Goal: Task Accomplishment & Management: Manage account settings

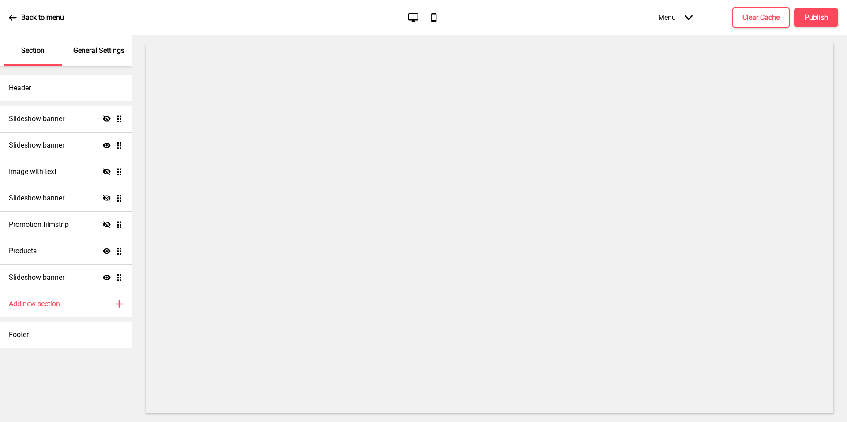
click at [105, 276] on icon at bounding box center [107, 277] width 8 height 5
click at [810, 18] on h4 "Publish" at bounding box center [815, 18] width 23 height 10
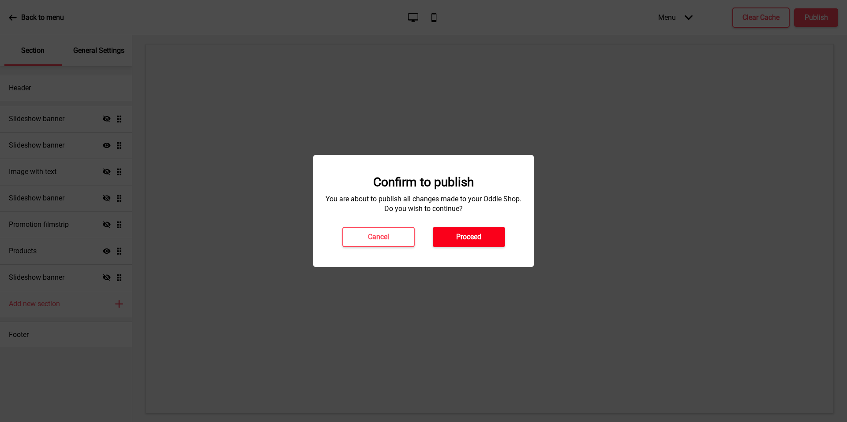
drag, startPoint x: 727, startPoint y: 37, endPoint x: 487, endPoint y: 231, distance: 308.8
click at [487, 231] on button "Proceed" at bounding box center [469, 237] width 72 height 20
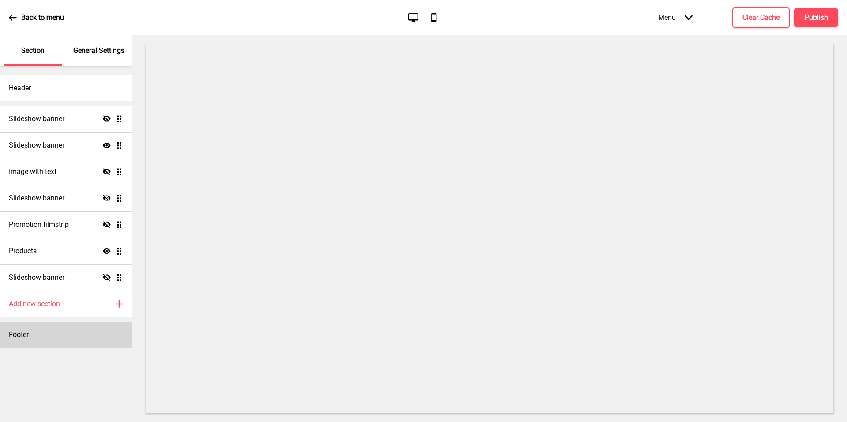
drag, startPoint x: 487, startPoint y: 231, endPoint x: 94, endPoint y: 334, distance: 405.6
click at [94, 334] on div "Footer" at bounding box center [66, 335] width 132 height 26
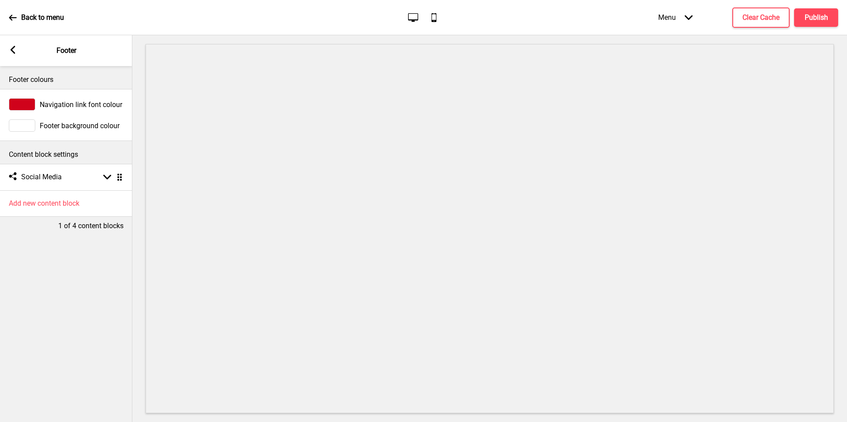
drag, startPoint x: 94, startPoint y: 334, endPoint x: 23, endPoint y: 108, distance: 236.6
click at [23, 108] on div at bounding box center [22, 104] width 26 height 12
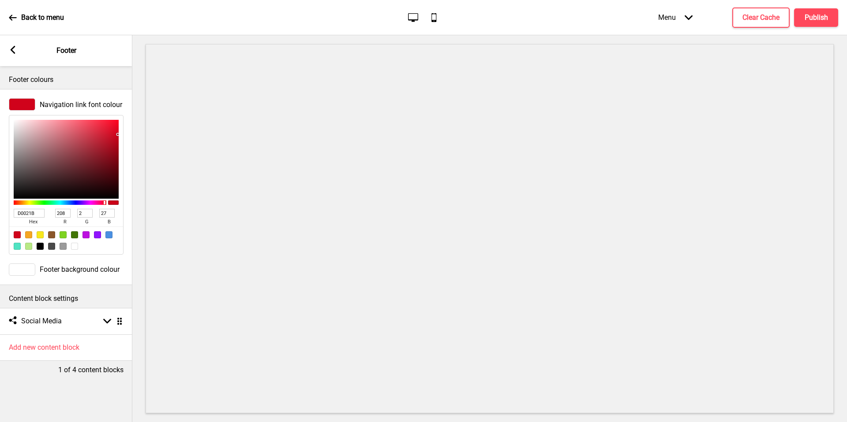
drag, startPoint x: 23, startPoint y: 108, endPoint x: 15, endPoint y: 275, distance: 166.9
click at [15, 275] on div at bounding box center [22, 270] width 26 height 12
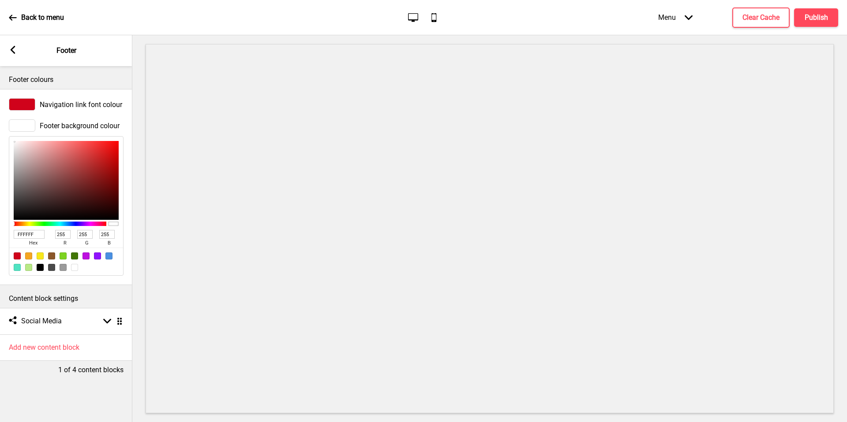
click at [31, 105] on div at bounding box center [22, 104] width 26 height 12
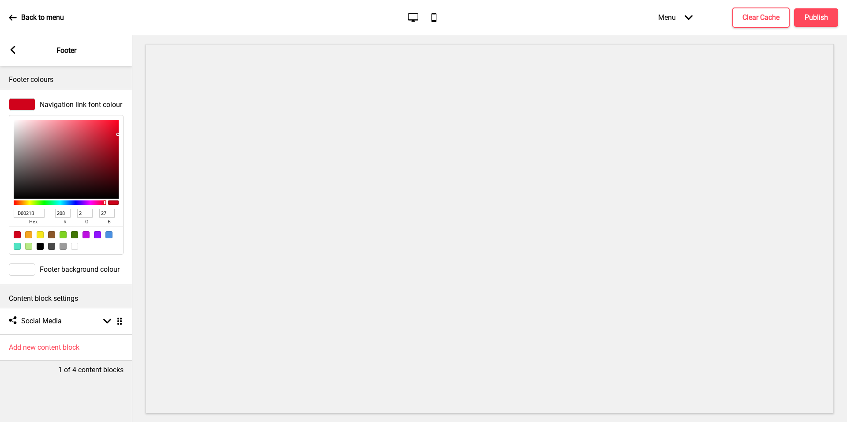
click at [37, 247] on div at bounding box center [40, 246] width 7 height 7
type input "000000"
type input "0"
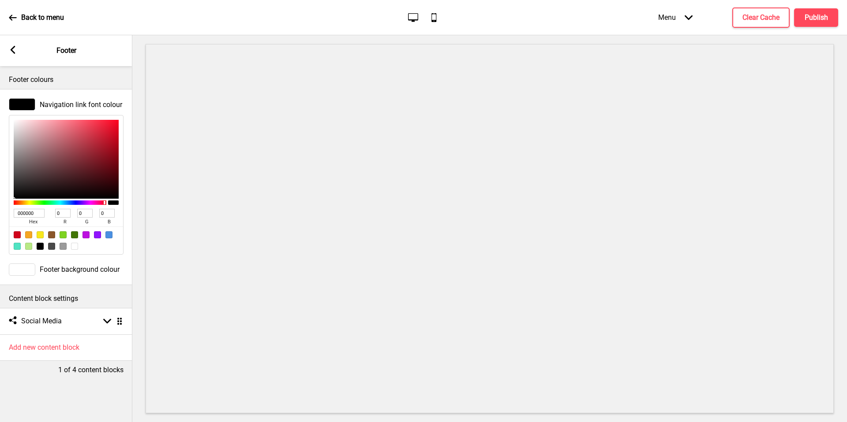
click at [101, 292] on div "Content block settings" at bounding box center [66, 296] width 132 height 23
drag, startPoint x: 101, startPoint y: 292, endPoint x: 90, endPoint y: 315, distance: 24.9
click at [90, 315] on div "Social media Social Media Arrow down Drag" at bounding box center [66, 321] width 132 height 26
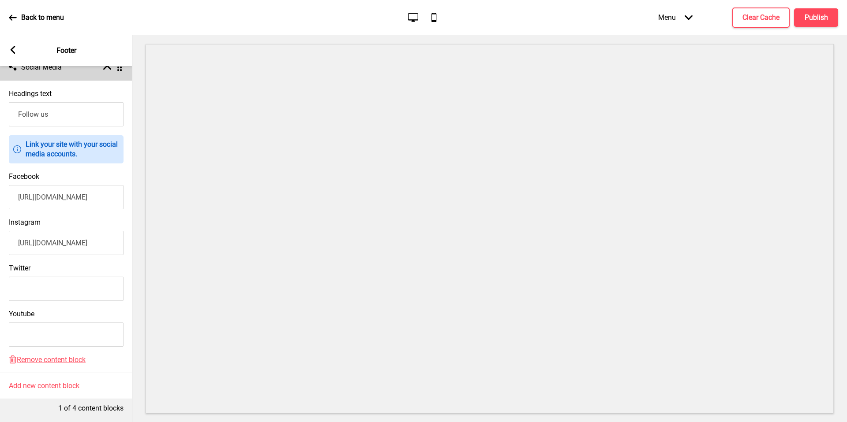
scroll to position [260, 0]
click at [87, 192] on input "[URL][DOMAIN_NAME]" at bounding box center [66, 197] width 115 height 24
click at [63, 197] on input "[URL][DOMAIN_NAME]" at bounding box center [66, 197] width 115 height 24
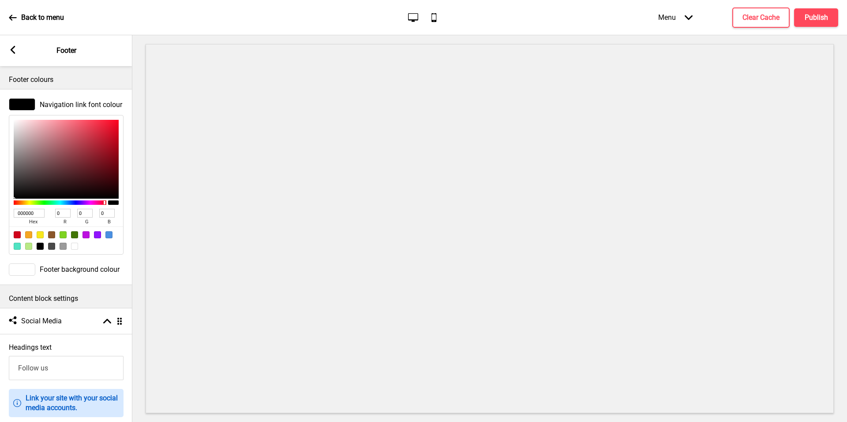
click at [30, 214] on input "000000" at bounding box center [29, 213] width 31 height 9
paste input "#EF2A01"
type input "#EF2A01"
type input "239"
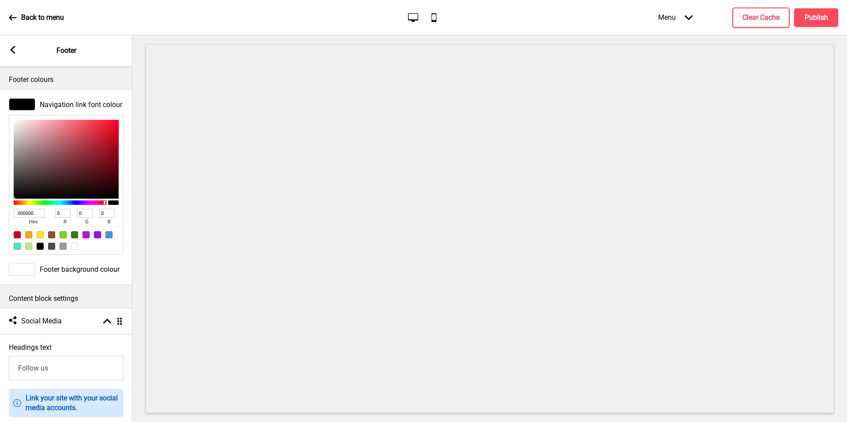
type input "42"
type input "1"
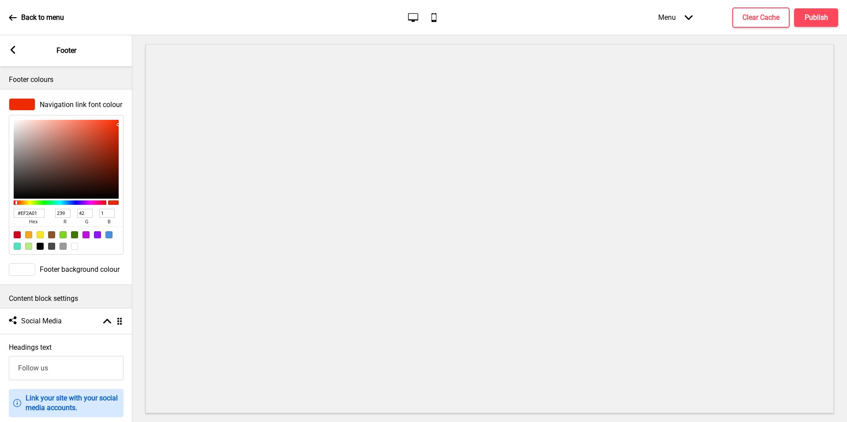
type input "EF2A01"
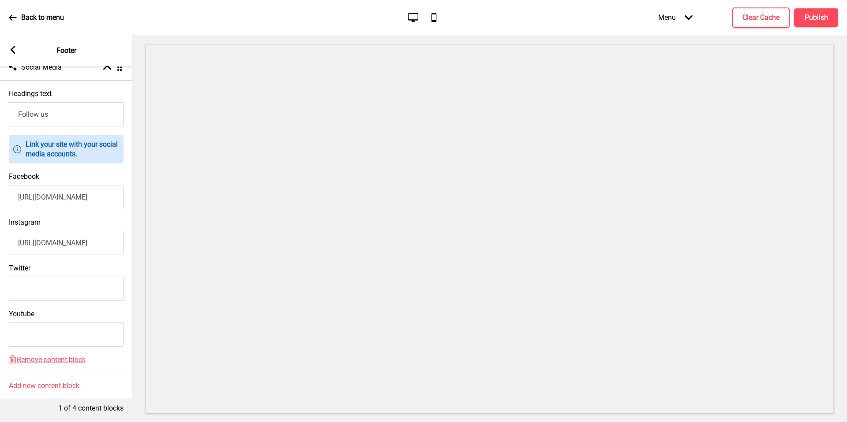
click at [87, 240] on input "[URL][DOMAIN_NAME]" at bounding box center [66, 243] width 115 height 24
paste input "text"
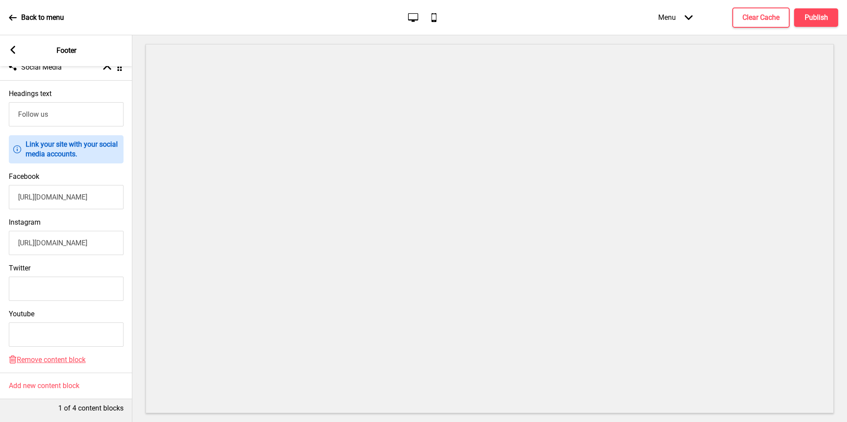
type input "https://www.instagram.com/twomenbagelhouse/"
click at [77, 199] on input "[URL][DOMAIN_NAME]" at bounding box center [66, 197] width 115 height 24
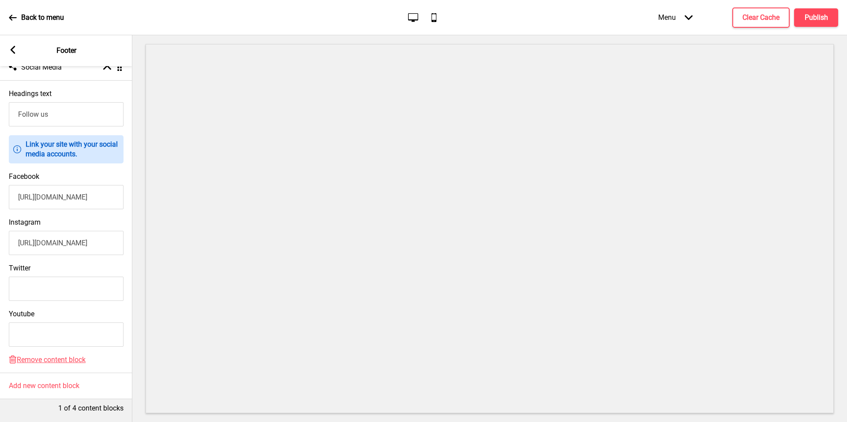
paste input "text"
type input "[URL][DOMAIN_NAME]"
click at [820, 19] on h4 "Publish" at bounding box center [815, 18] width 23 height 10
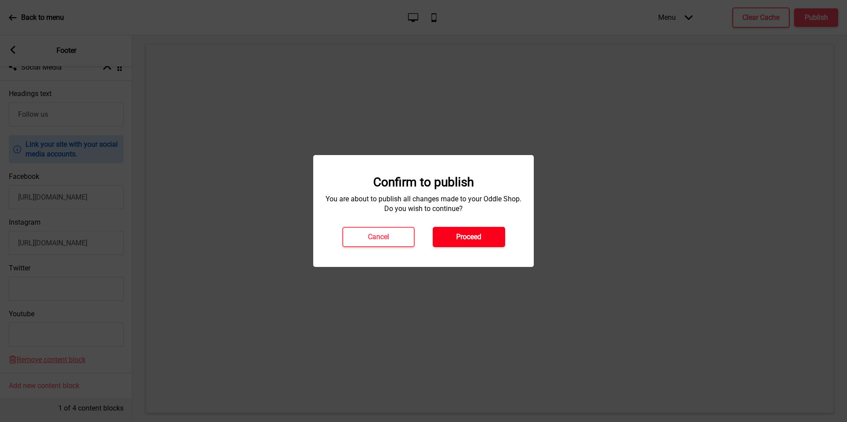
drag, startPoint x: 426, startPoint y: 416, endPoint x: 471, endPoint y: 235, distance: 186.7
click at [471, 235] on h4 "Proceed" at bounding box center [468, 237] width 25 height 10
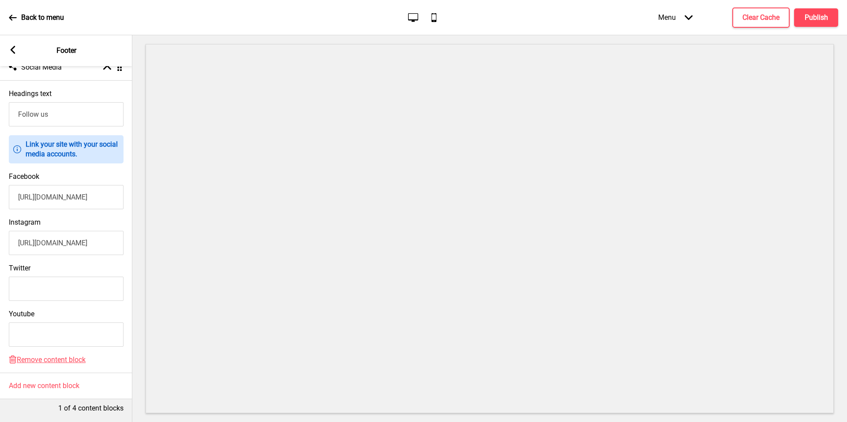
drag, startPoint x: 471, startPoint y: 235, endPoint x: 11, endPoint y: 52, distance: 495.8
click at [11, 52] on rect at bounding box center [13, 50] width 8 height 8
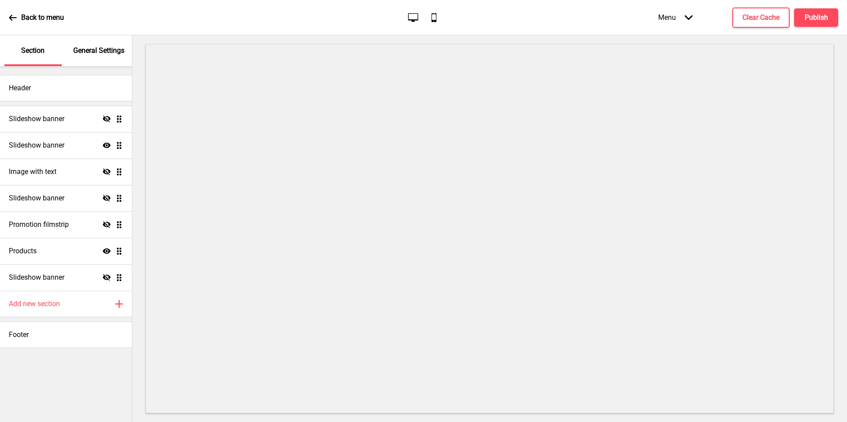
click at [814, 7] on div "Menu Arrow down Product Page Store Information Checkout Thank you Terms & Condi…" at bounding box center [730, 17] width 215 height 26
drag, startPoint x: 814, startPoint y: 7, endPoint x: 813, endPoint y: 14, distance: 7.1
click at [813, 14] on h4 "Publish" at bounding box center [815, 18] width 23 height 10
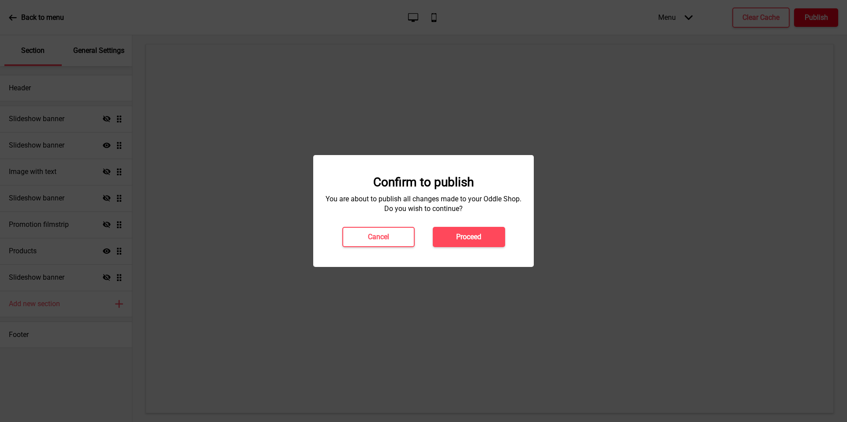
click at [469, 232] on h4 "Proceed" at bounding box center [468, 237] width 25 height 10
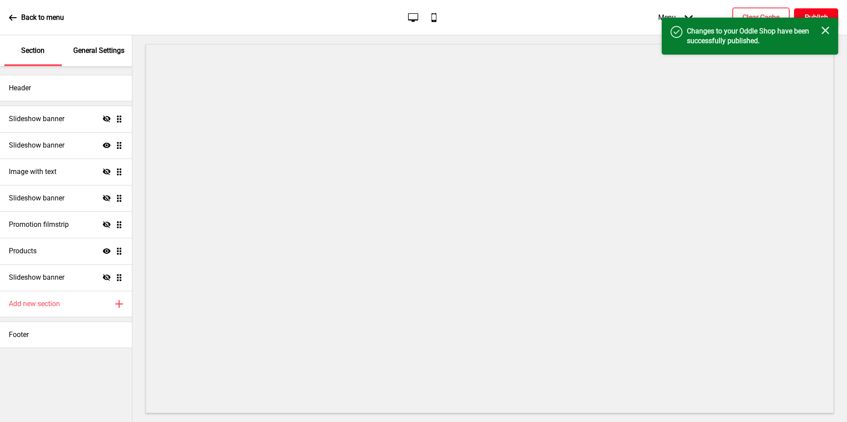
click at [2, 17] on div "Back to menu Desktop Mobile Menu Arrow down Product Page Store Information Chec…" at bounding box center [423, 17] width 847 height 35
click at [33, 13] on p "Back to menu" at bounding box center [42, 18] width 43 height 10
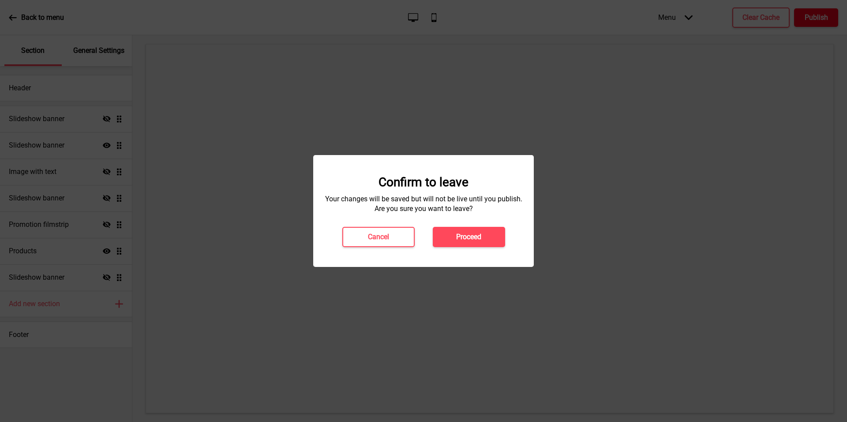
click at [444, 232] on button "Proceed" at bounding box center [469, 237] width 72 height 20
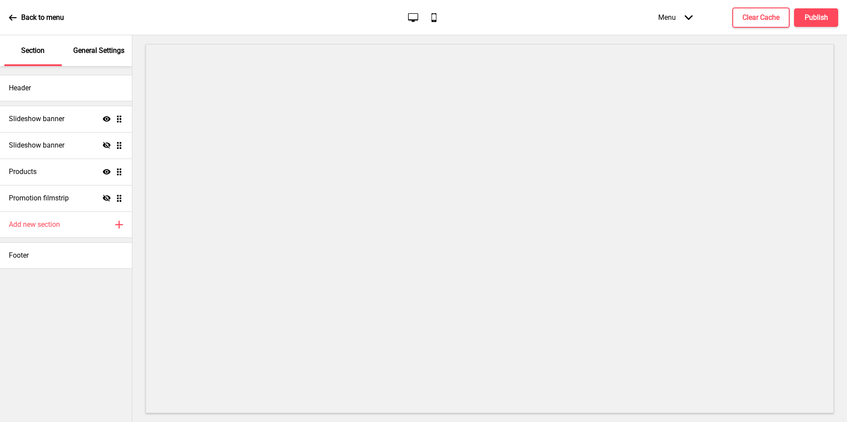
click at [106, 248] on div "Footer" at bounding box center [66, 256] width 132 height 26
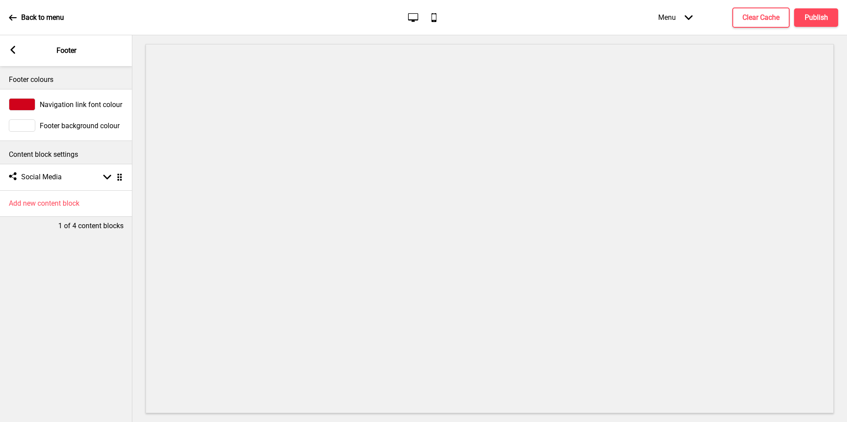
drag, startPoint x: 479, startPoint y: 421, endPoint x: 89, endPoint y: 106, distance: 501.4
click at [89, 106] on span "Navigation link font colour" at bounding box center [81, 105] width 82 height 8
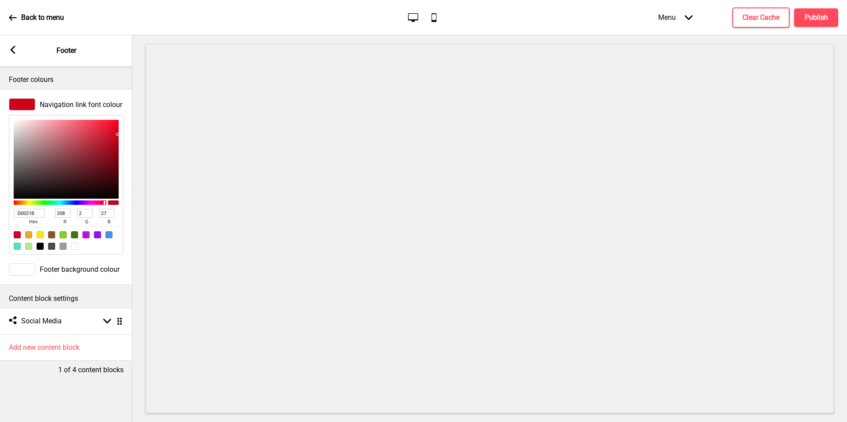
drag, startPoint x: 89, startPoint y: 106, endPoint x: 28, endPoint y: 217, distance: 126.7
click at [28, 218] on span "hex" at bounding box center [33, 222] width 39 height 9
click at [30, 213] on input "D0021B" at bounding box center [29, 213] width 31 height 9
paste input "[URL][DOMAIN_NAME]"
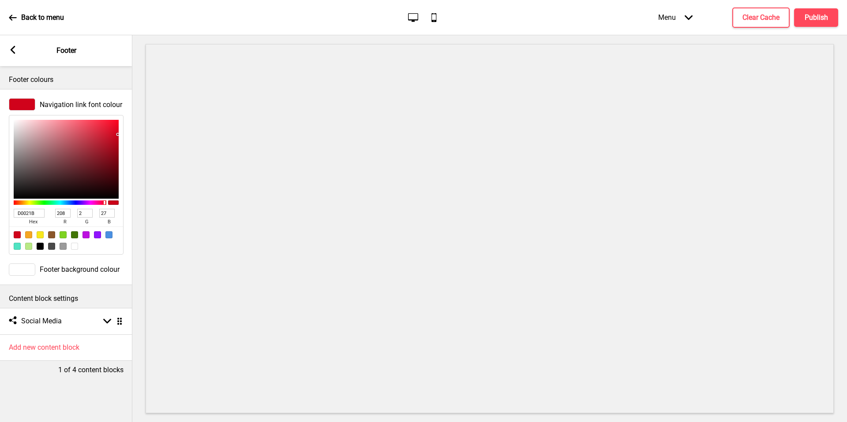
click at [37, 209] on input "D0021B" at bounding box center [29, 213] width 31 height 9
paste input "ef2a01"
type input "ef2a01"
type input "239"
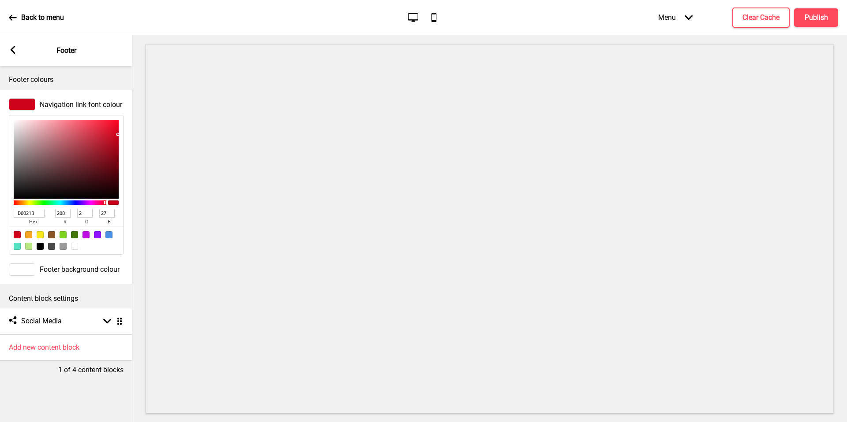
type input "42"
type input "1"
type input "ef2a01"
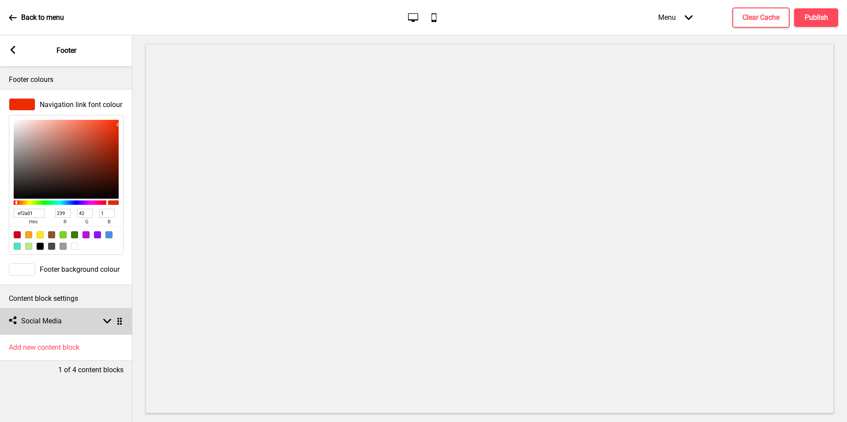
drag, startPoint x: 37, startPoint y: 209, endPoint x: 94, endPoint y: 328, distance: 132.3
click at [94, 328] on div "Social media Social Media Arrow down Drag" at bounding box center [66, 321] width 132 height 26
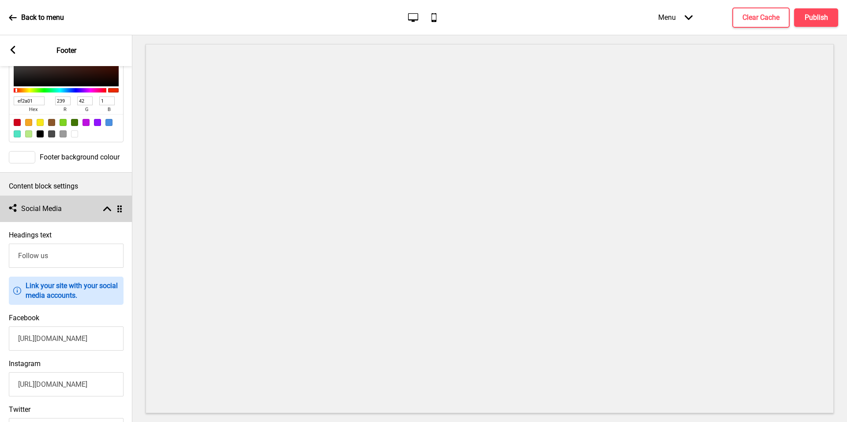
scroll to position [227, 0]
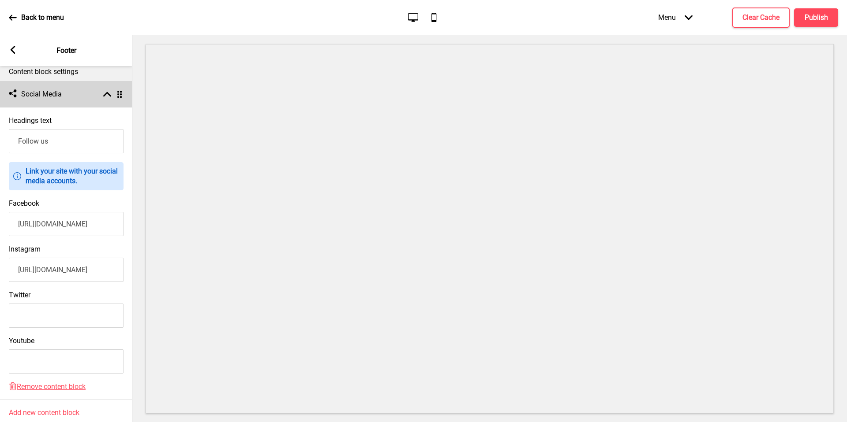
click at [65, 231] on input "[URL][DOMAIN_NAME]" at bounding box center [66, 224] width 115 height 24
click at [86, 269] on input "[URL][DOMAIN_NAME]" at bounding box center [66, 270] width 115 height 24
drag, startPoint x: 484, startPoint y: 420, endPoint x: 87, endPoint y: 269, distance: 424.5
click at [87, 269] on input "[URL][DOMAIN_NAME]" at bounding box center [66, 270] width 115 height 24
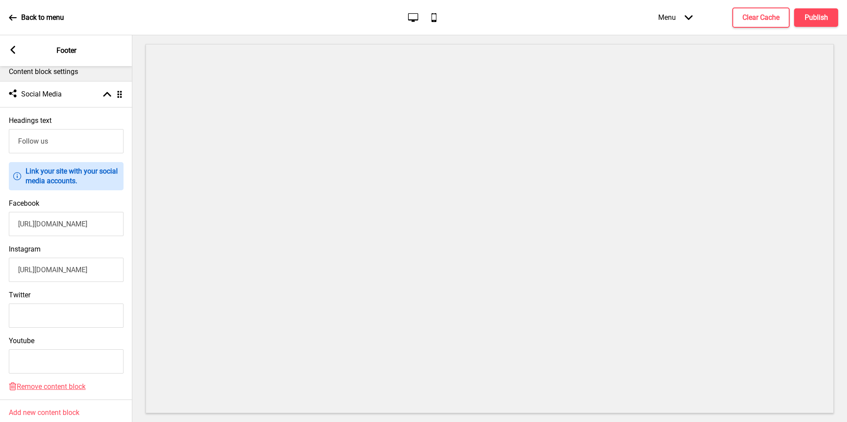
paste input "text"
type input "https://www.instagram.com/twomenbagelhouse/"
click at [75, 218] on input "[URL][DOMAIN_NAME]" at bounding box center [66, 224] width 115 height 24
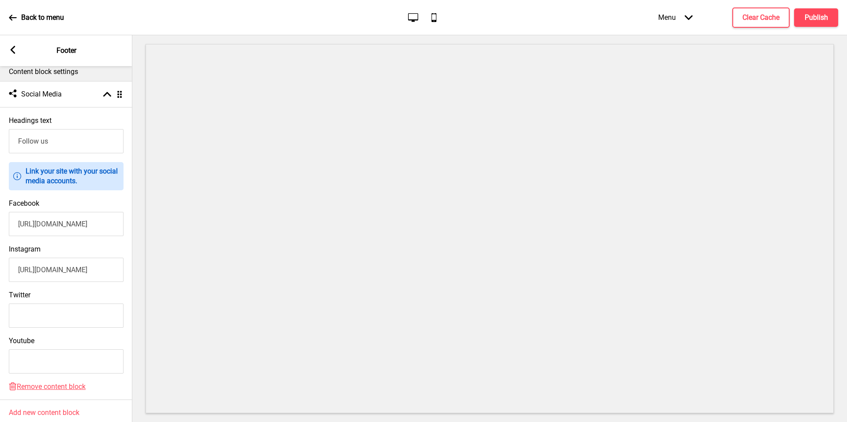
click at [75, 218] on input "[URL][DOMAIN_NAME]" at bounding box center [66, 224] width 115 height 24
paste input "text"
type input "[URL][DOMAIN_NAME]"
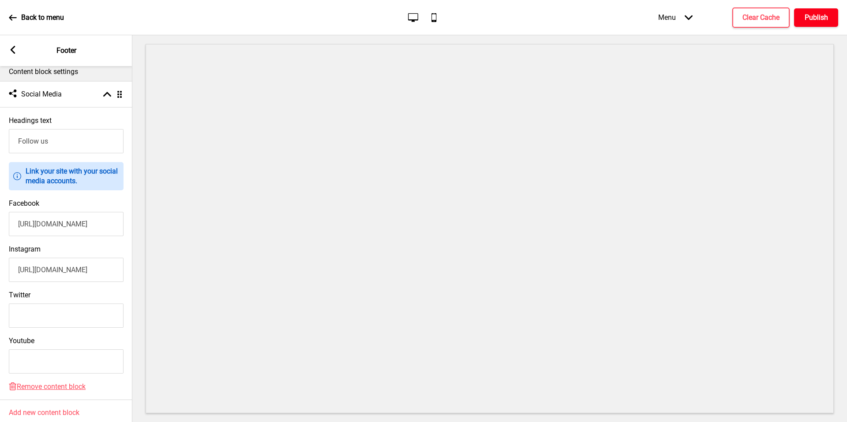
click at [818, 23] on button "Publish" at bounding box center [816, 17] width 44 height 19
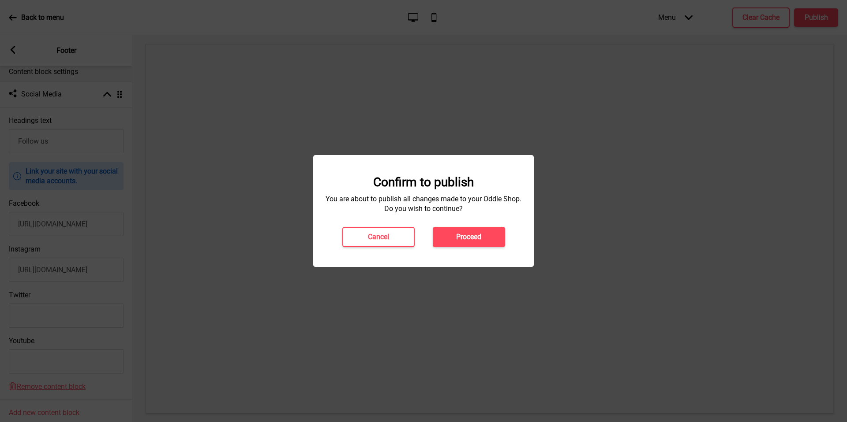
click at [458, 243] on button "Proceed" at bounding box center [469, 237] width 72 height 20
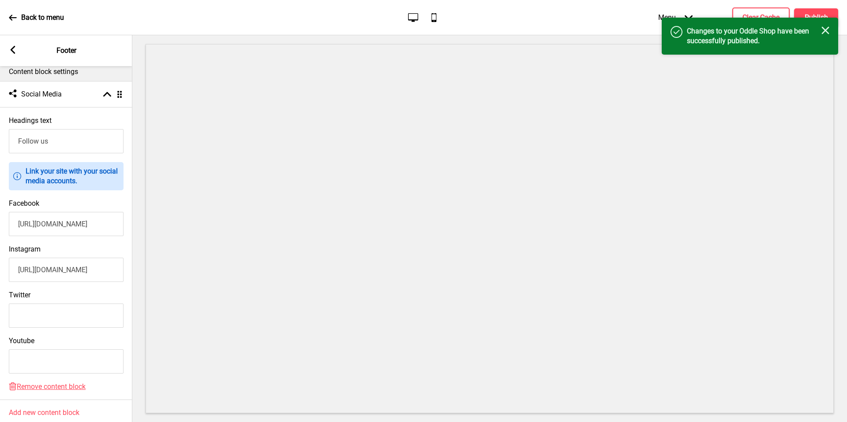
click at [32, 17] on p "Back to menu" at bounding box center [42, 18] width 43 height 10
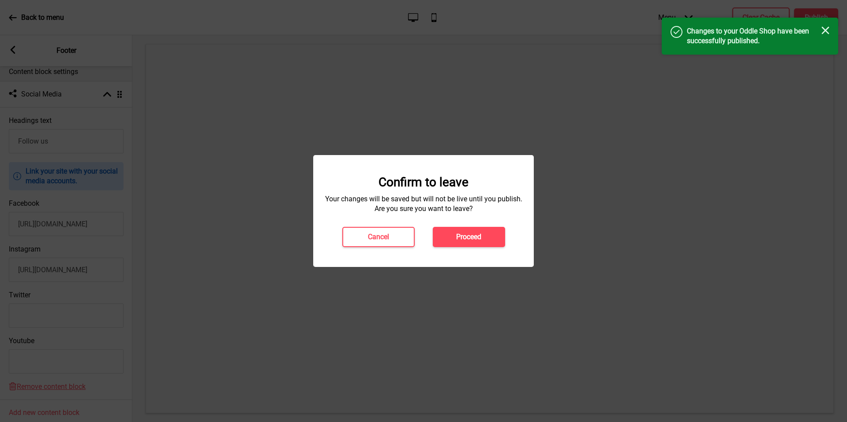
click at [492, 247] on div "Confirm to leave Your changes will be saved but will not be live until you publ…" at bounding box center [423, 211] width 220 height 112
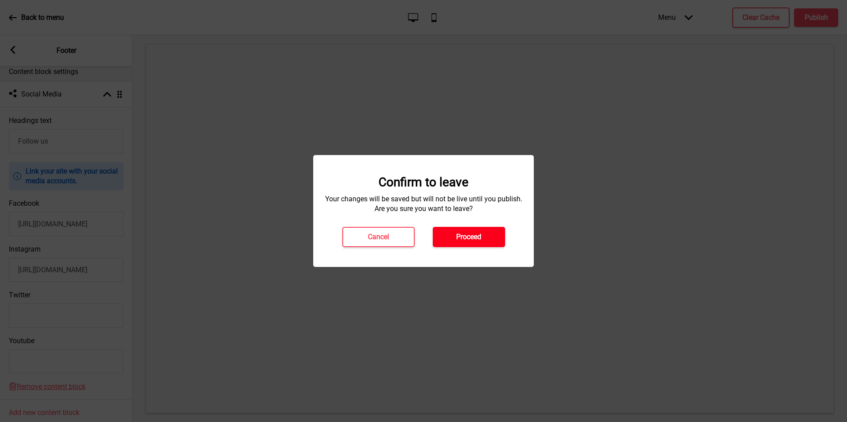
click at [479, 232] on h4 "Proceed" at bounding box center [468, 237] width 25 height 10
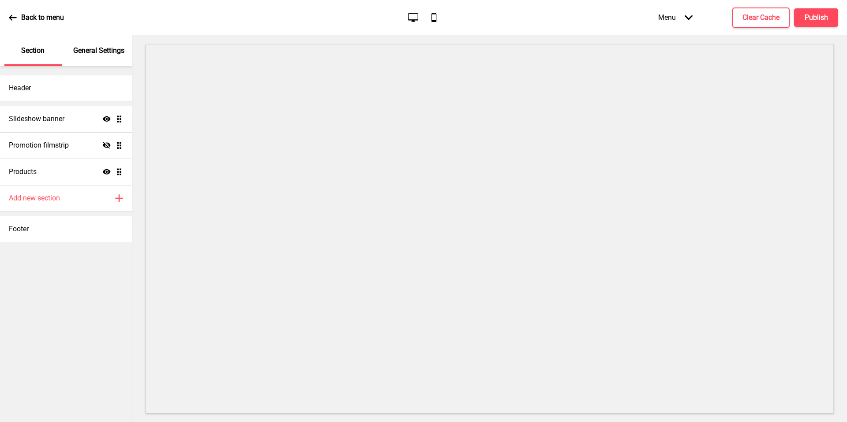
click at [69, 237] on div "Footer" at bounding box center [66, 229] width 132 height 26
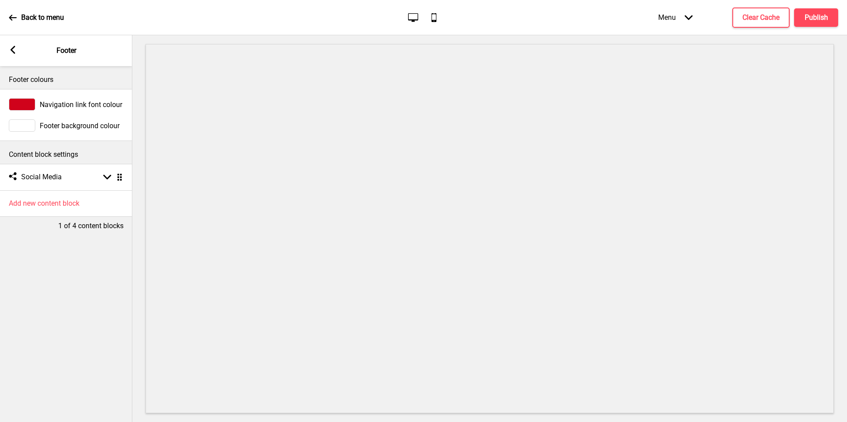
click at [91, 184] on div "Social media Social Media Arrow down Drag" at bounding box center [66, 177] width 132 height 26
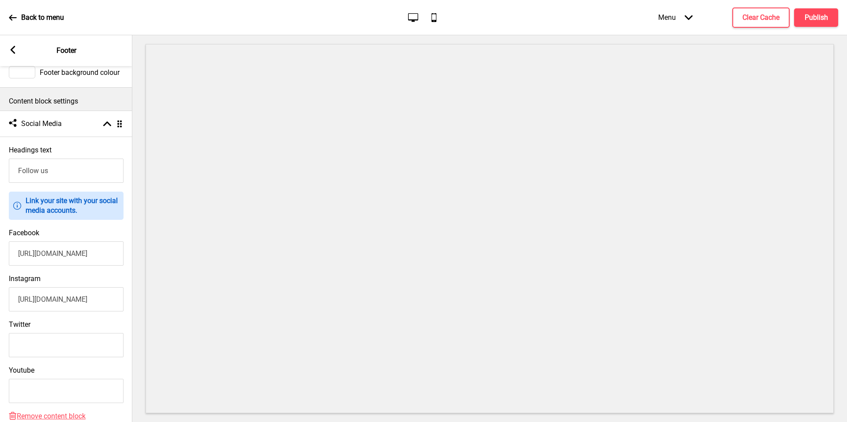
scroll to position [116, 0]
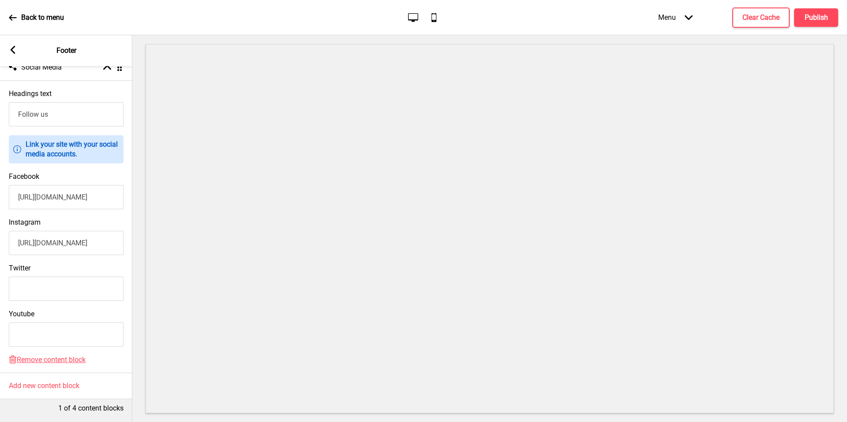
click at [82, 231] on input "[URL][DOMAIN_NAME]" at bounding box center [66, 243] width 115 height 24
click at [88, 238] on input "[URL][DOMAIN_NAME]" at bounding box center [66, 243] width 115 height 24
click at [86, 193] on input "[URL][DOMAIN_NAME]" at bounding box center [66, 197] width 115 height 24
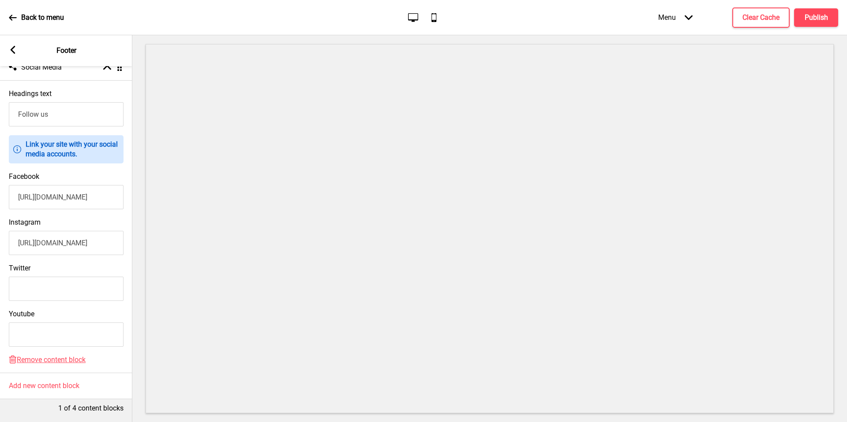
click at [86, 193] on input "[URL][DOMAIN_NAME]" at bounding box center [66, 197] width 115 height 24
paste input "text"
type input "[URL][DOMAIN_NAME]"
click at [119, 149] on div "Information Link your site with your social media accounts." at bounding box center [66, 149] width 115 height 28
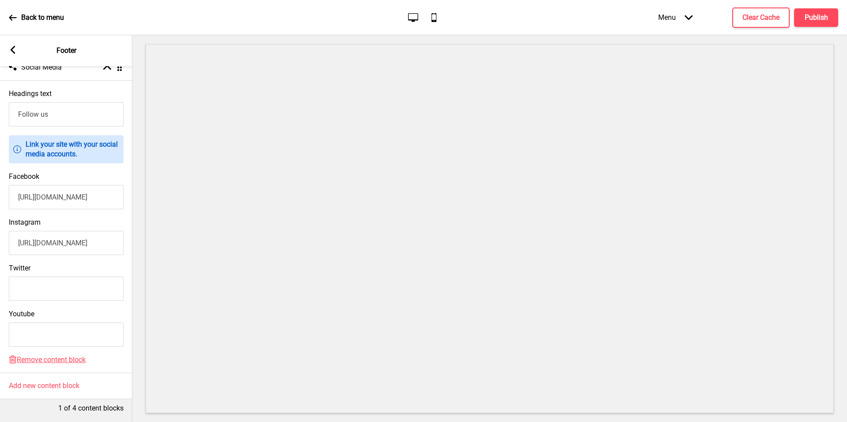
scroll to position [0, 0]
drag, startPoint x: 396, startPoint y: 414, endPoint x: 98, endPoint y: 243, distance: 343.3
click at [98, 240] on input "[URL][DOMAIN_NAME]" at bounding box center [66, 243] width 115 height 24
click at [98, 243] on input "[URL][DOMAIN_NAME]" at bounding box center [66, 243] width 115 height 24
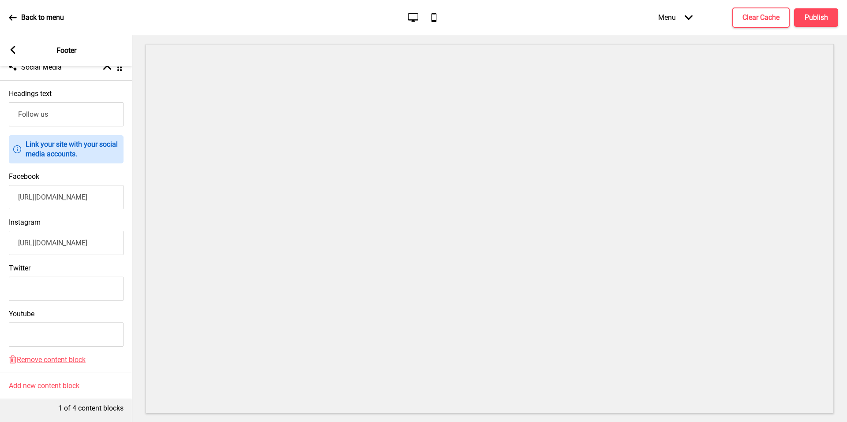
drag, startPoint x: 144, startPoint y: 240, endPoint x: 137, endPoint y: 239, distance: 6.7
click at [137, 239] on div "Section General Settings Header Slideshow banner Show Drag Promotion filmstrip …" at bounding box center [423, 228] width 847 height 387
click at [72, 236] on input "[URL][DOMAIN_NAME]" at bounding box center [66, 243] width 115 height 24
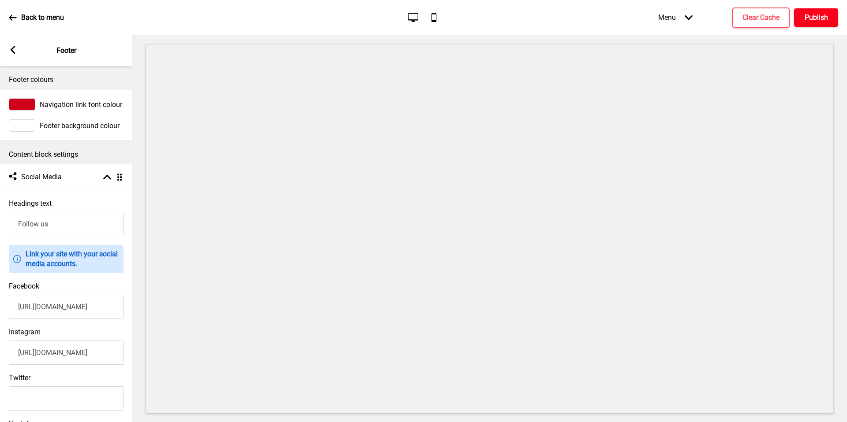
click at [812, 11] on button "Publish" at bounding box center [816, 17] width 44 height 19
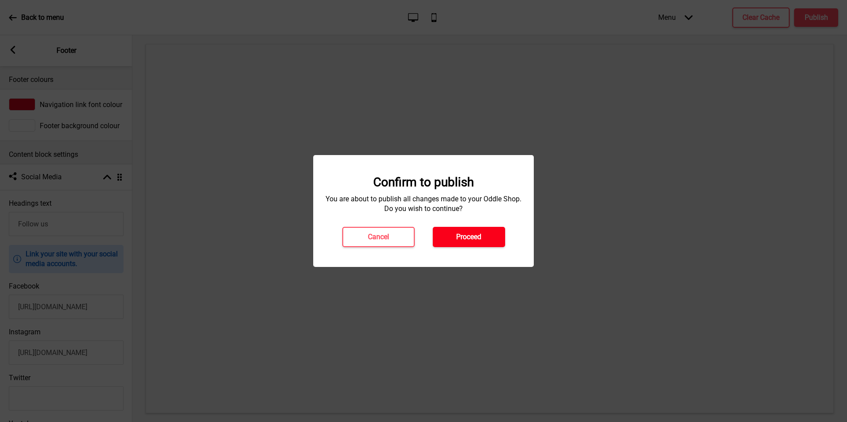
drag, startPoint x: 549, startPoint y: 11, endPoint x: 459, endPoint y: 239, distance: 245.6
click at [459, 239] on h4 "Proceed" at bounding box center [468, 237] width 25 height 10
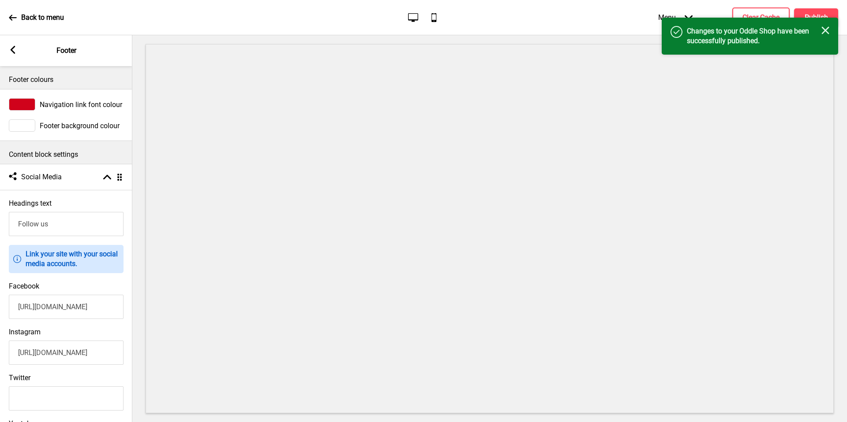
click at [31, 17] on p "Back to menu" at bounding box center [42, 18] width 43 height 10
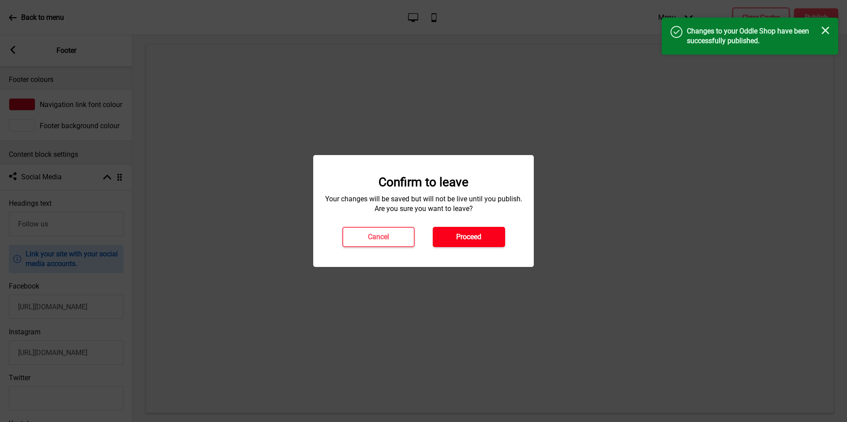
drag, startPoint x: 459, startPoint y: 239, endPoint x: 488, endPoint y: 234, distance: 30.0
click at [488, 234] on button "Proceed" at bounding box center [469, 237] width 72 height 20
